Goal: Browse casually

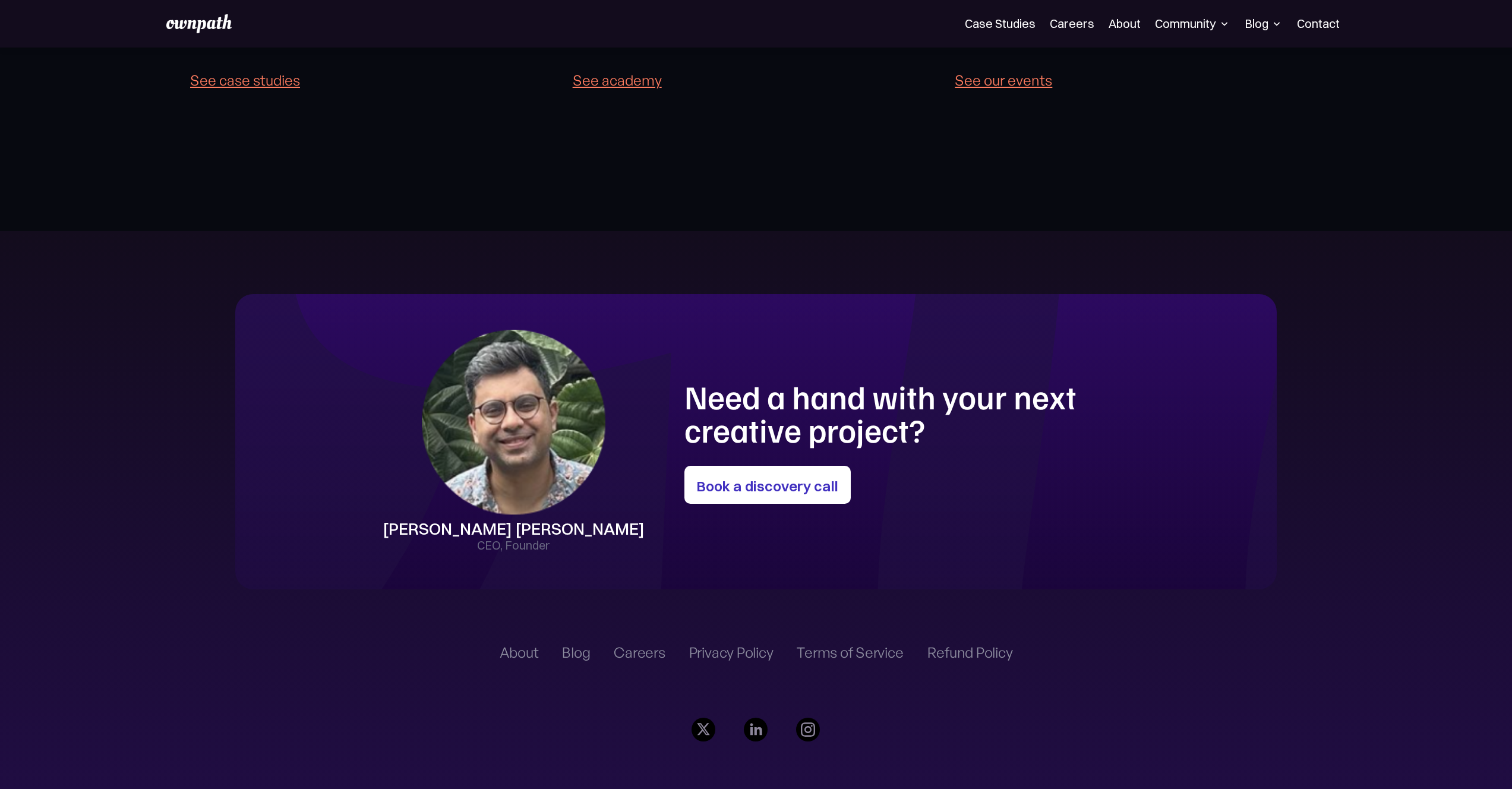
scroll to position [3499, 0]
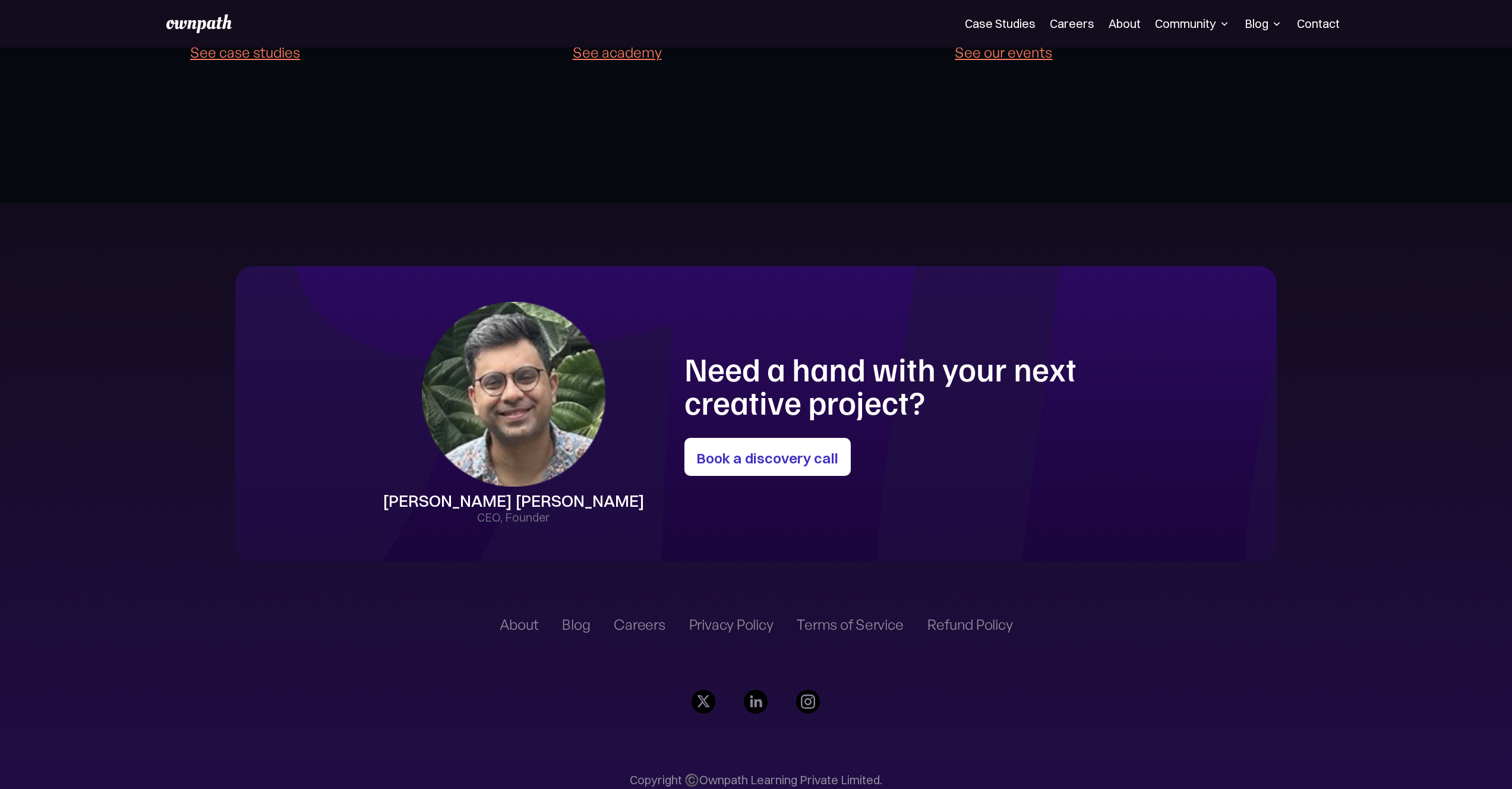
click at [508, 618] on div "About" at bounding box center [519, 625] width 39 height 15
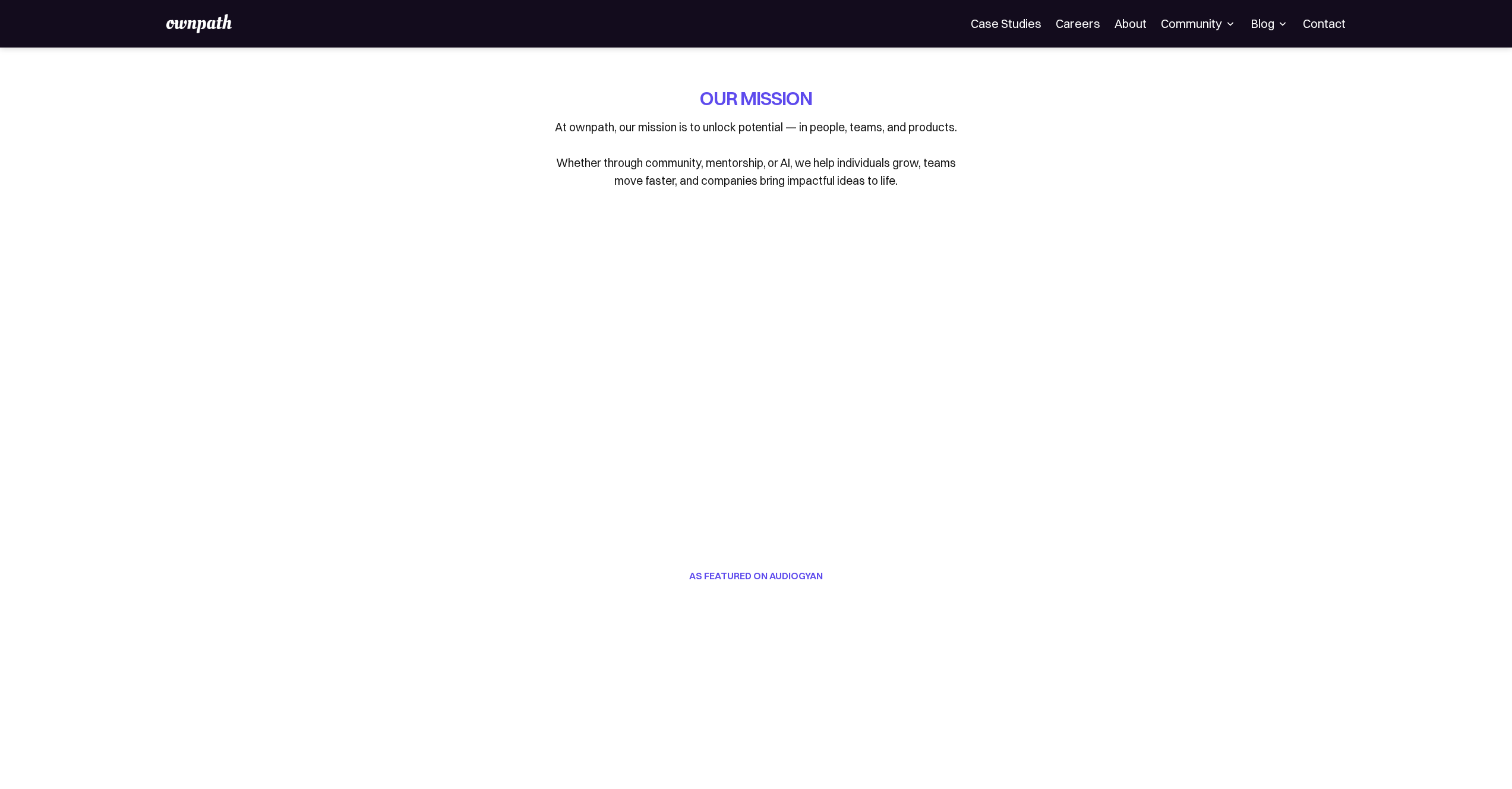
click at [1136, 21] on link "About" at bounding box center [1130, 23] width 32 height 15
click at [1204, 23] on div "Community" at bounding box center [1198, 23] width 75 height 15
click at [1149, 70] on link "Events" at bounding box center [1172, 64] width 63 height 21
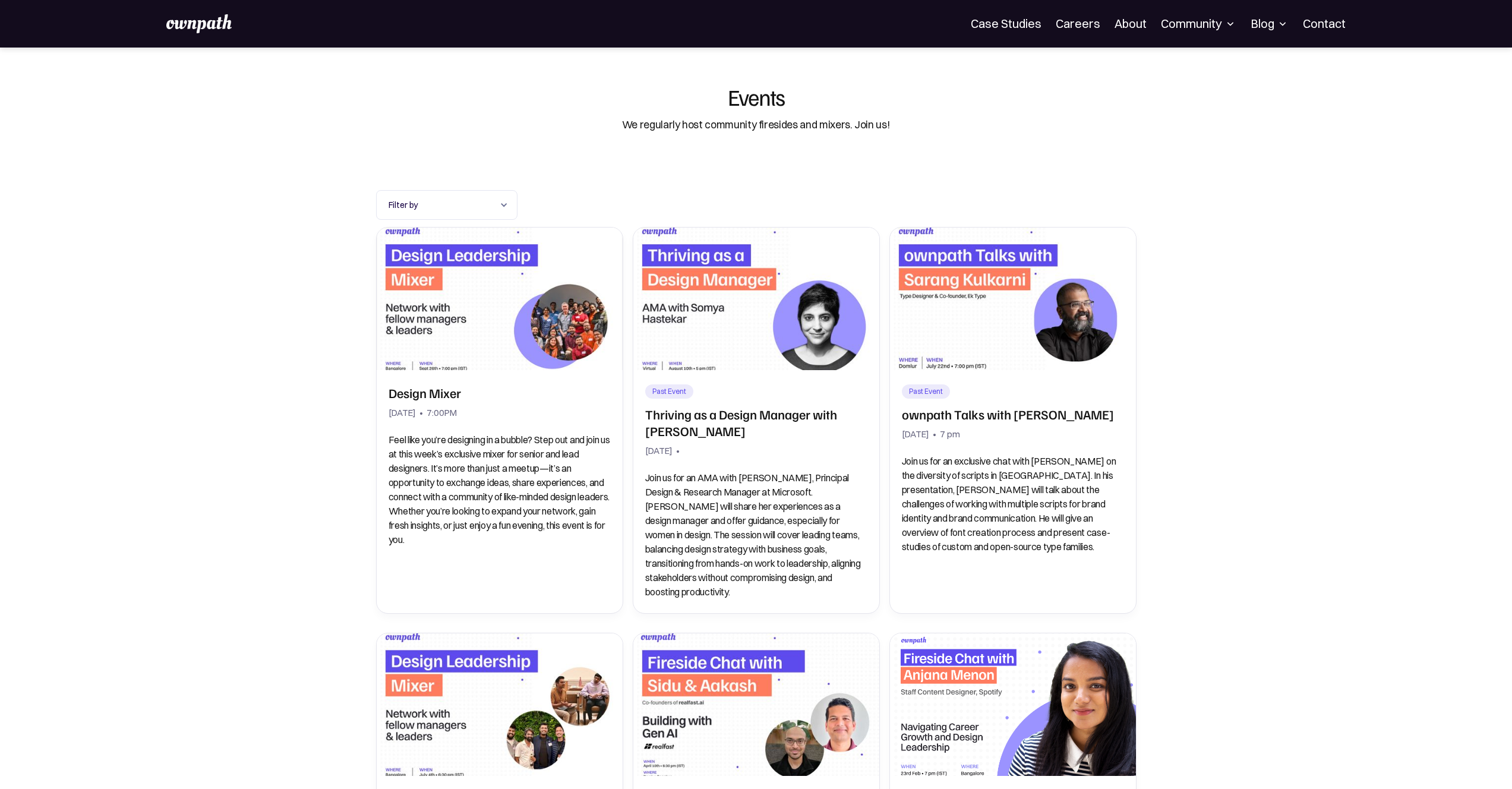
click at [1269, 28] on div "Blog" at bounding box center [1270, 23] width 38 height 15
click at [1198, 28] on div "Community" at bounding box center [1198, 23] width 75 height 15
click at [1169, 94] on div "Resources" at bounding box center [1172, 91] width 45 height 15
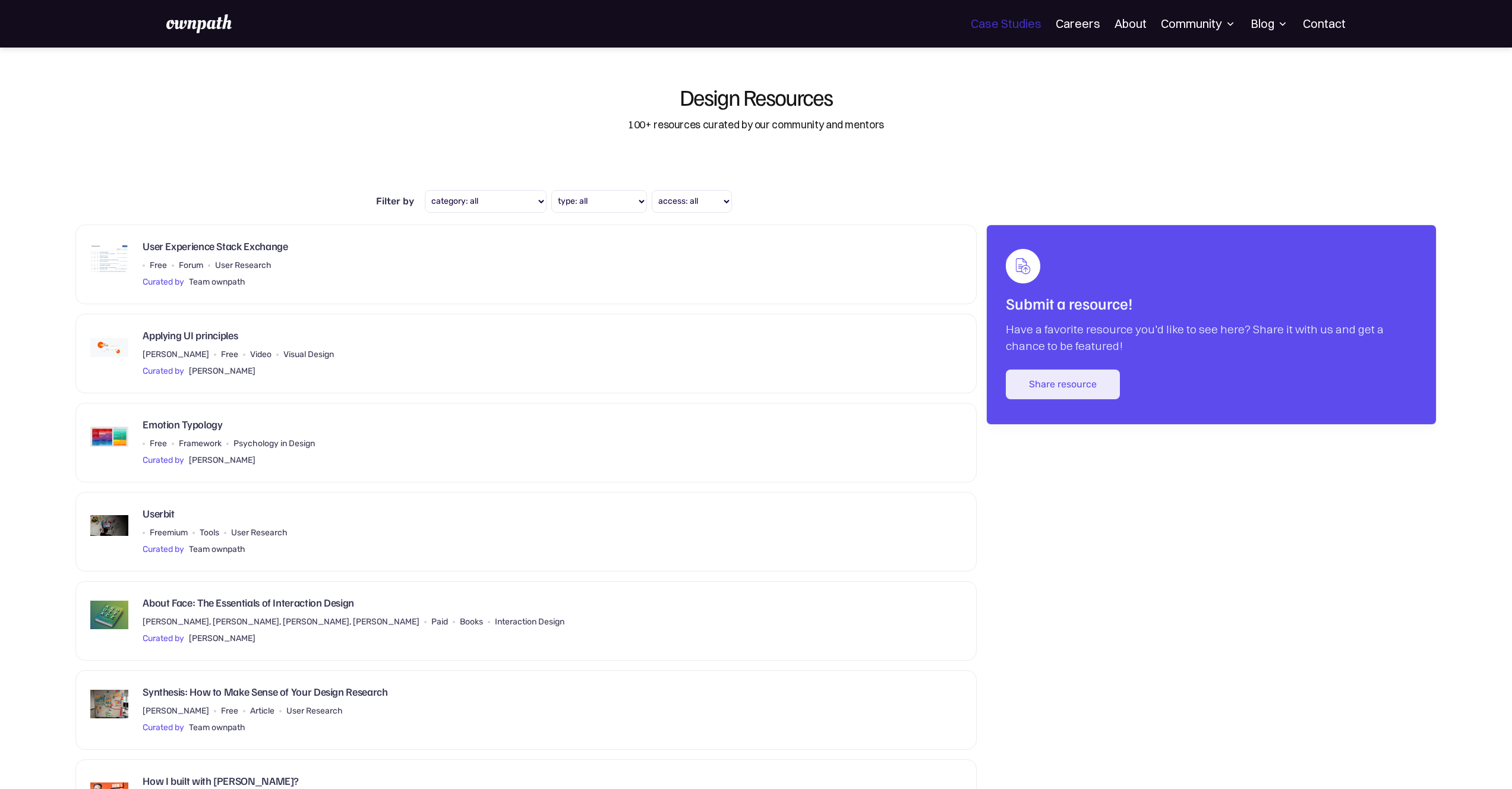
click at [1007, 22] on link "Case Studies" at bounding box center [1006, 23] width 71 height 15
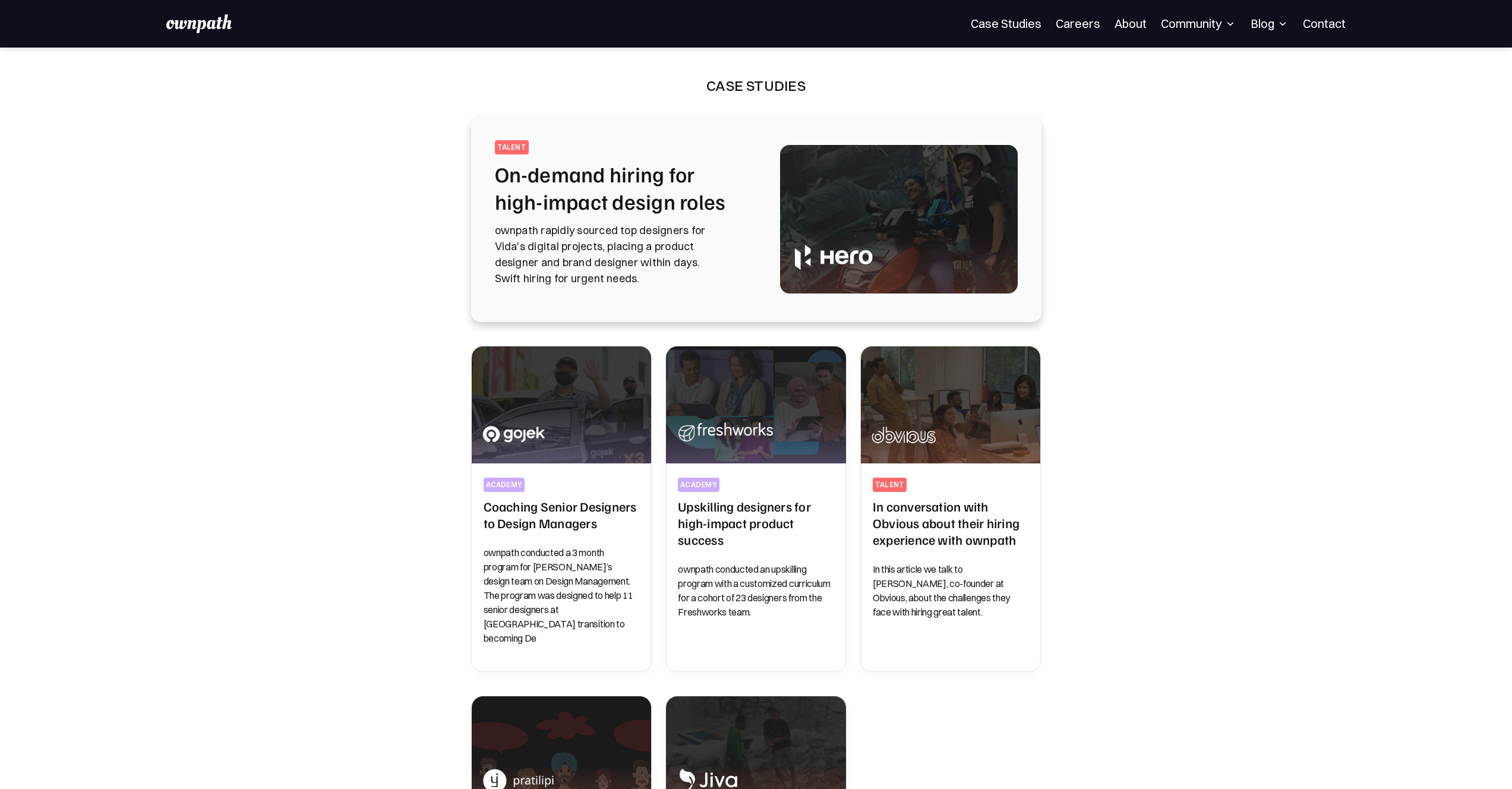
click at [558, 230] on p "ownpath rapidly sourced top designers for Vida's digital projects, placing a pr…" at bounding box center [624, 254] width 257 height 64
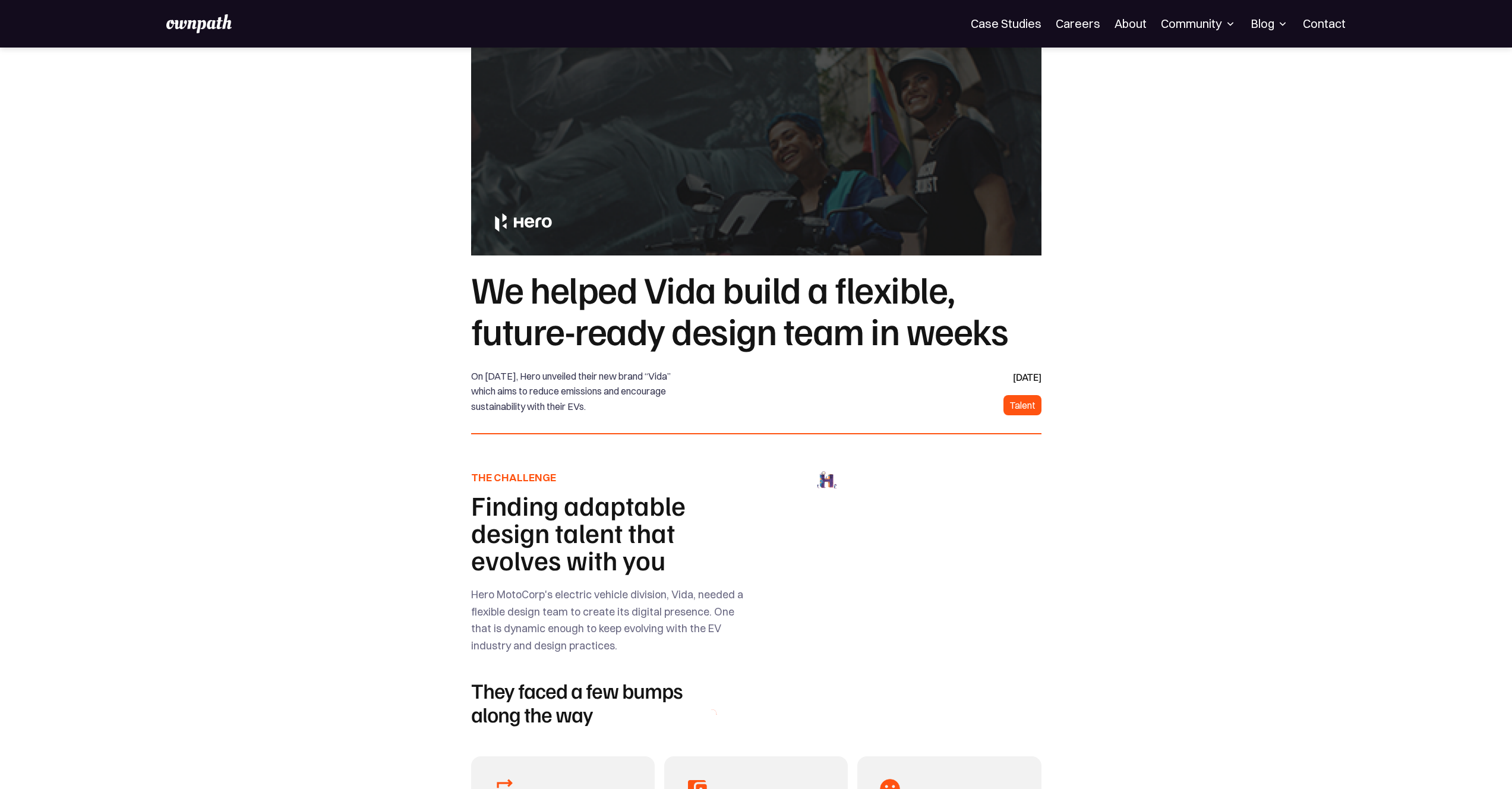
click at [210, 37] on div "For Companies Case Studies Careers About Community Events Resources Design Resi…" at bounding box center [756, 23] width 1512 height 47
click at [210, 28] on img at bounding box center [199, 24] width 65 height 19
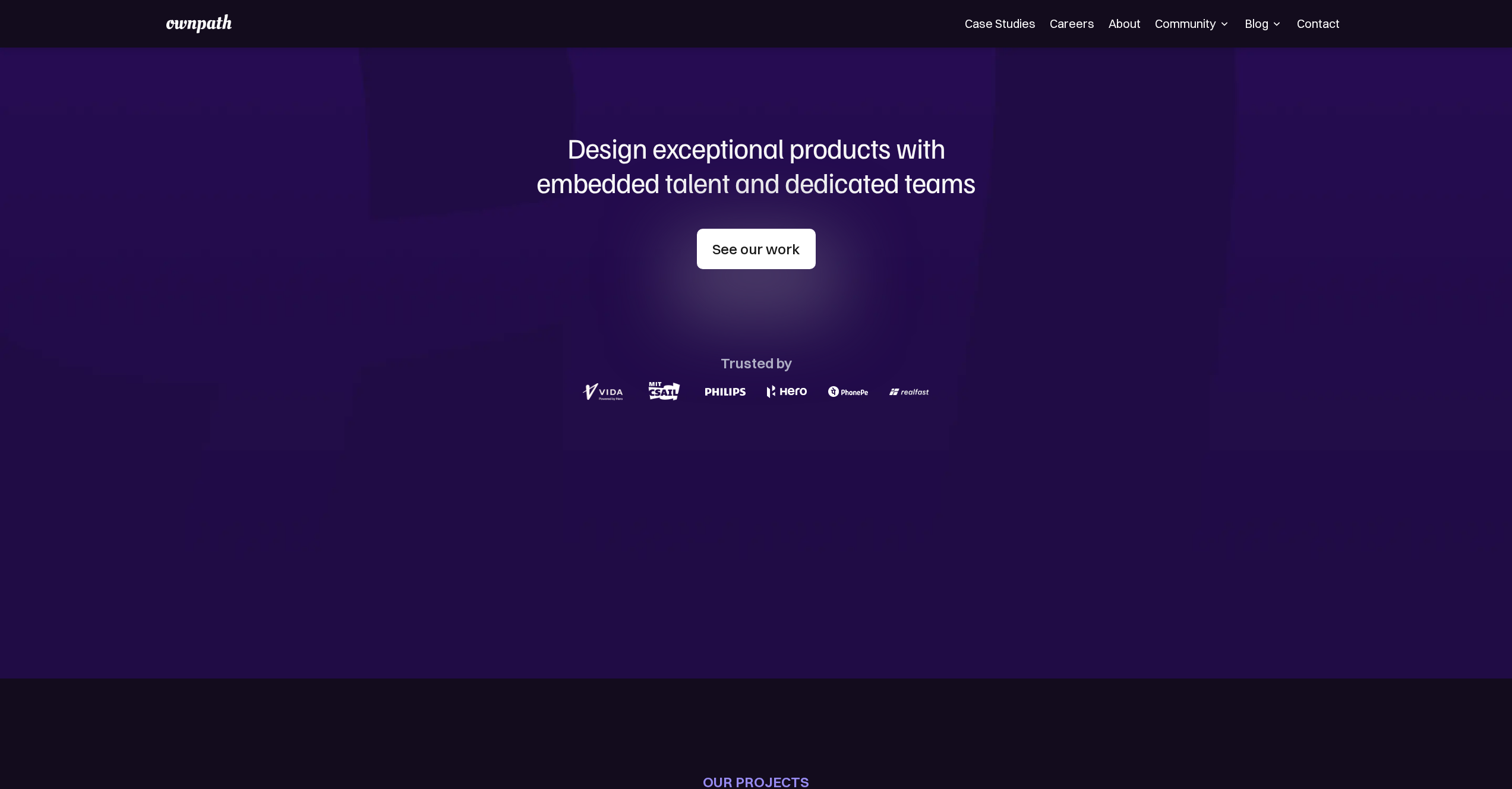
click at [762, 263] on link "See our work" at bounding box center [756, 248] width 119 height 40
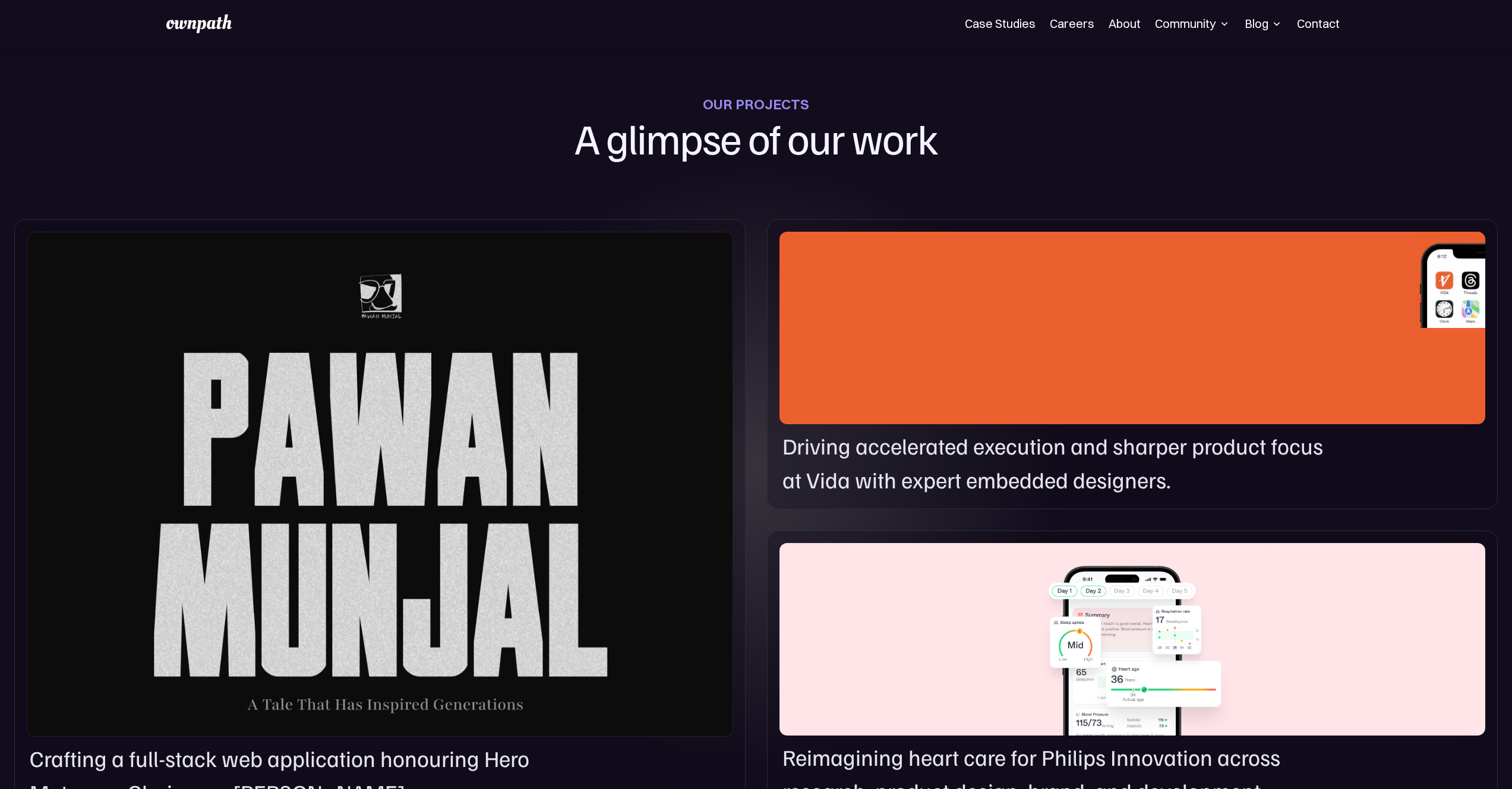
scroll to position [678, 0]
click at [667, 394] on div at bounding box center [379, 483] width 707 height 505
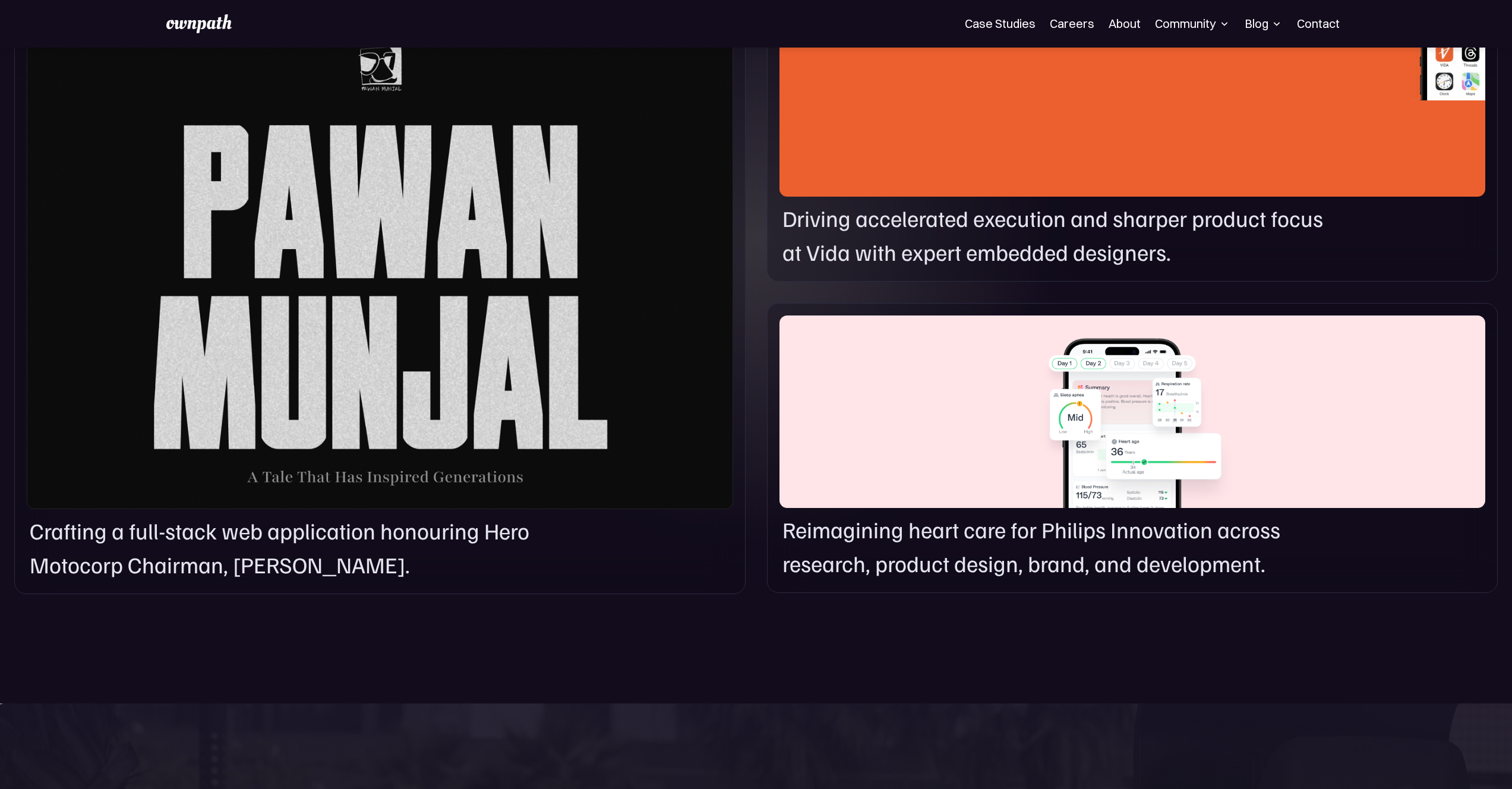
scroll to position [928, 0]
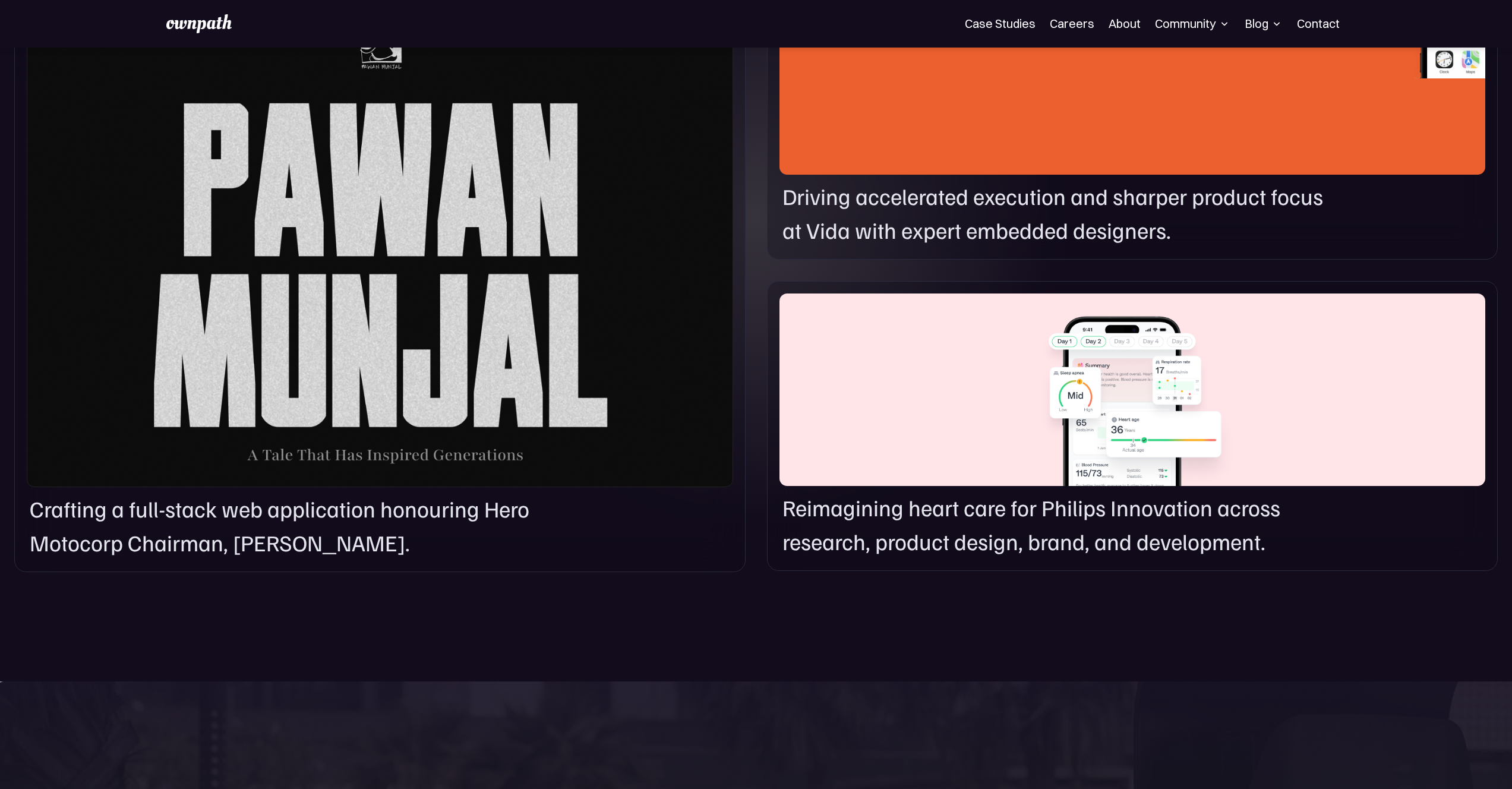
click at [424, 544] on p "Crafting a full-stack web application honouring Hero Motocorp Chairman, [PERSON…" at bounding box center [283, 526] width 506 height 69
click at [446, 509] on p "Crafting a full-stack web application honouring Hero Motocorp Chairman, [PERSON…" at bounding box center [283, 526] width 506 height 69
click at [763, 495] on div "Crafting a full-stack web application honouring Hero Motocorp Chairman, [PERSON…" at bounding box center [756, 271] width 1512 height 631
click at [858, 505] on p "Reimagining heart care for Philips Innovation across research, product design, …" at bounding box center [1056, 525] width 548 height 69
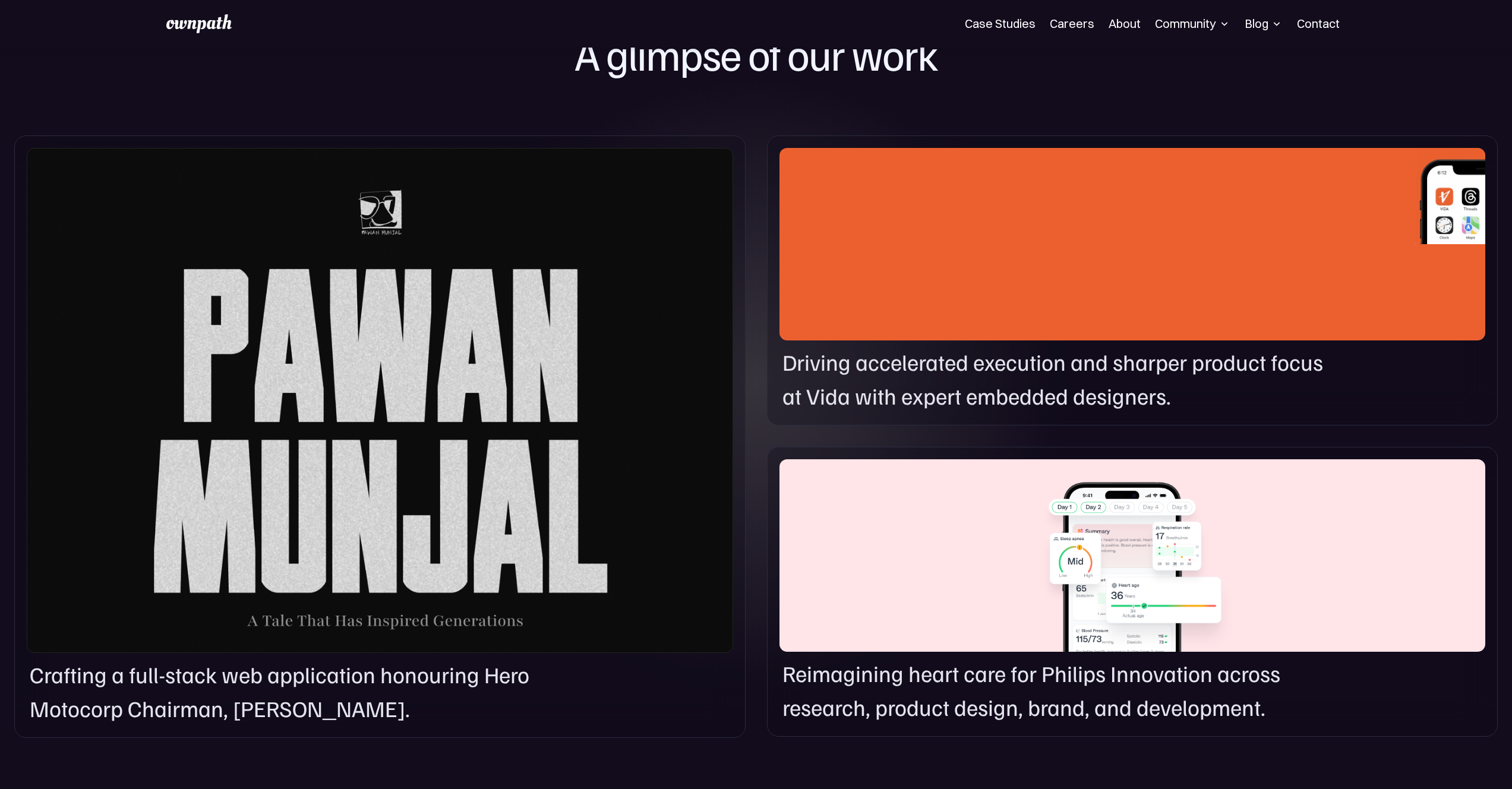
scroll to position [710, 0]
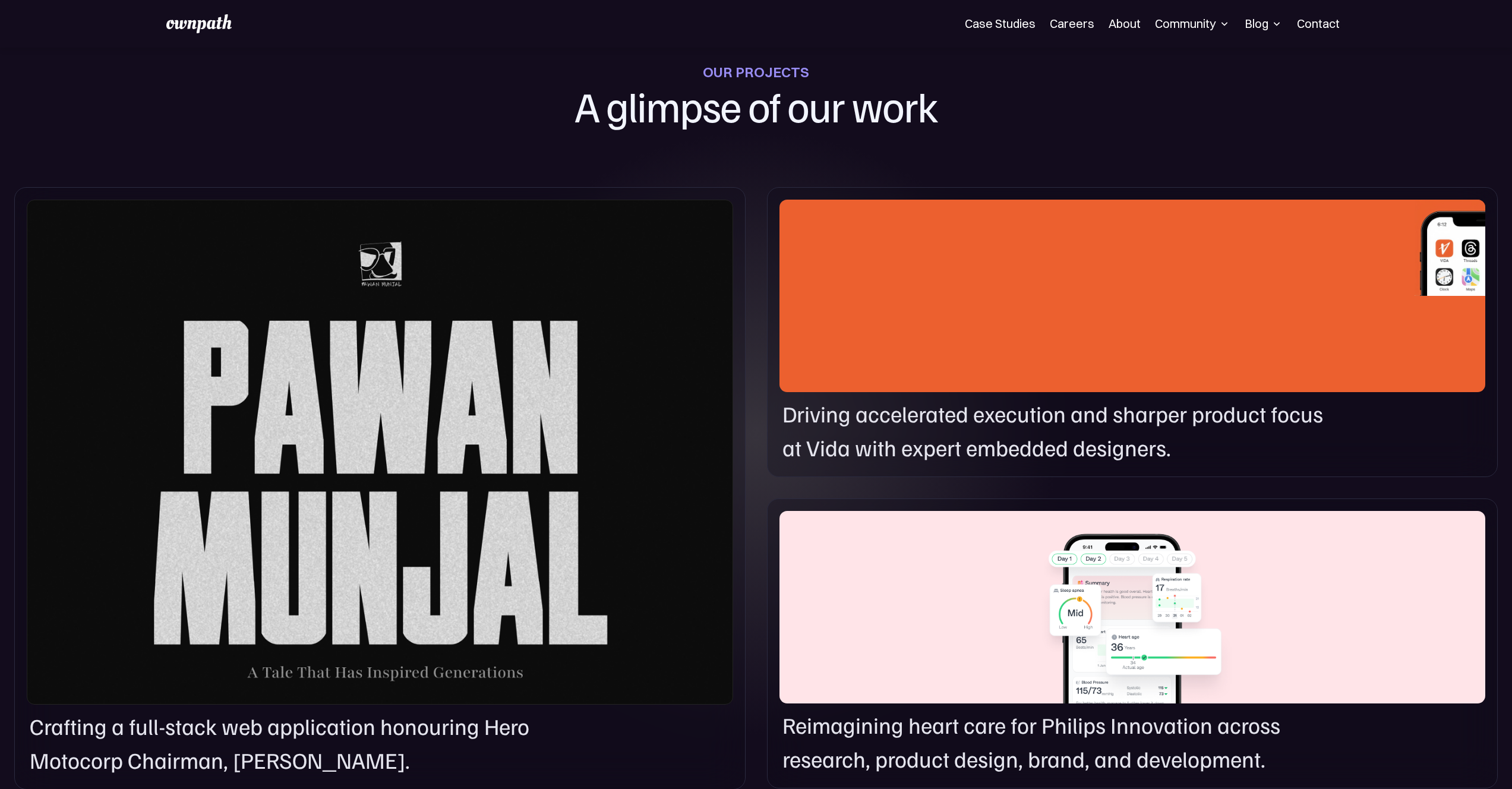
click at [877, 466] on div "Driving accelerated execution and sharper product focus at Vida with expert emb…" at bounding box center [1132, 332] width 731 height 290
click at [965, 433] on p "Driving accelerated execution and sharper product focus at Vida with expert emb…" at bounding box center [1056, 431] width 548 height 69
click at [1018, 387] on div at bounding box center [1133, 296] width 706 height 192
click at [1000, 377] on div at bounding box center [1133, 296] width 706 height 192
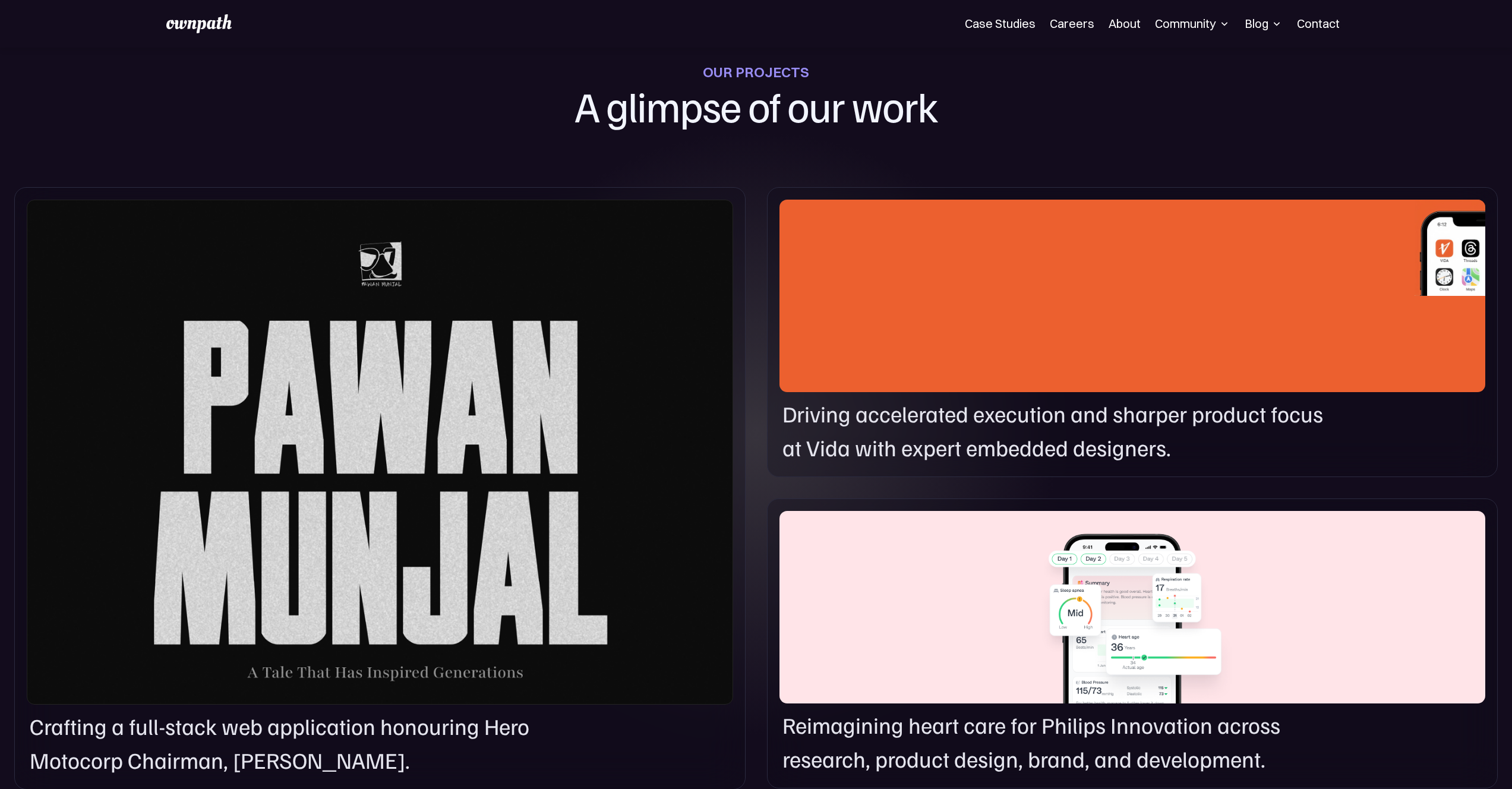
click at [937, 377] on div at bounding box center [1133, 296] width 706 height 192
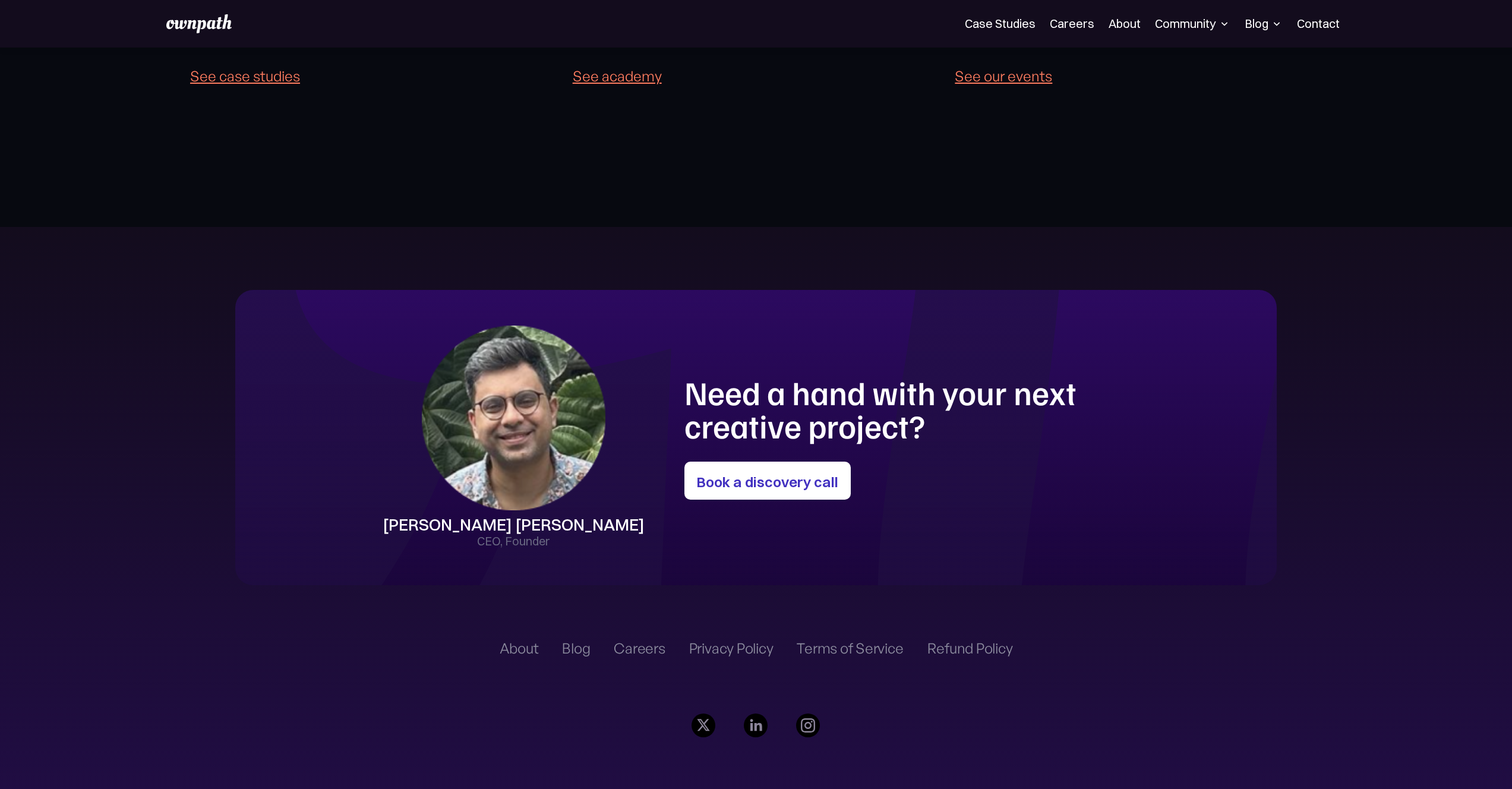
scroll to position [3499, 0]
